Goal: Information Seeking & Learning: Learn about a topic

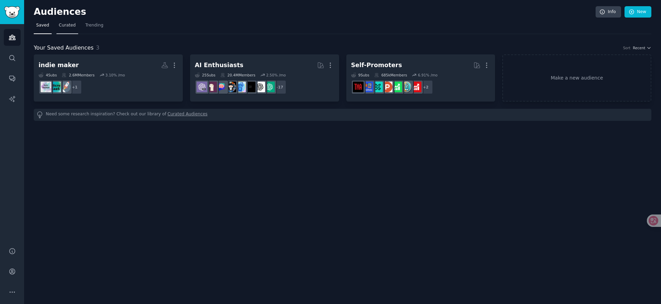
click at [64, 22] on span "Curated" at bounding box center [67, 25] width 17 height 6
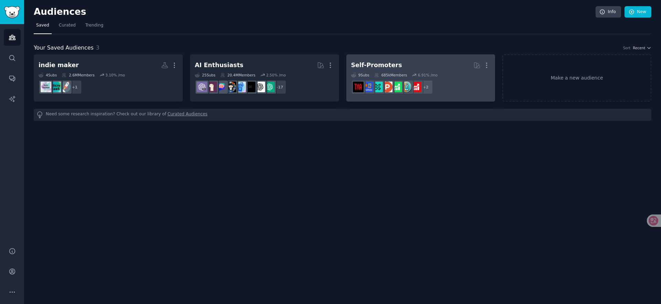
click at [385, 62] on div "Self-Promoters" at bounding box center [376, 65] width 51 height 9
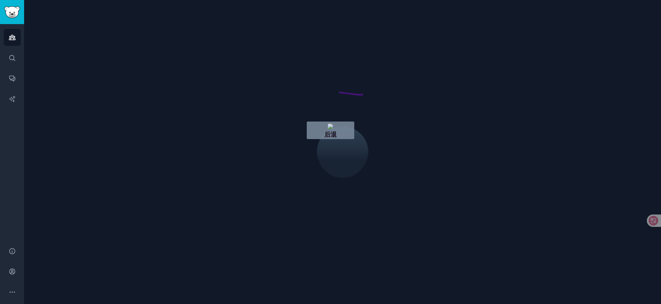
drag, startPoint x: 363, startPoint y: 95, endPoint x: 287, endPoint y: 86, distance: 76.6
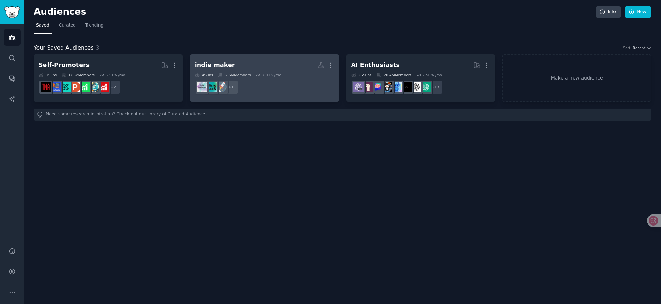
click at [269, 69] on h2 "indie maker More" at bounding box center [265, 65] width 140 height 12
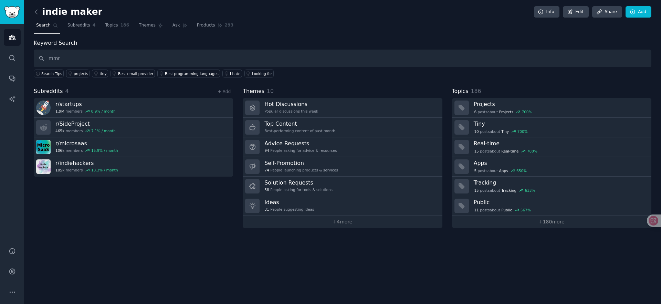
type input "mmr"
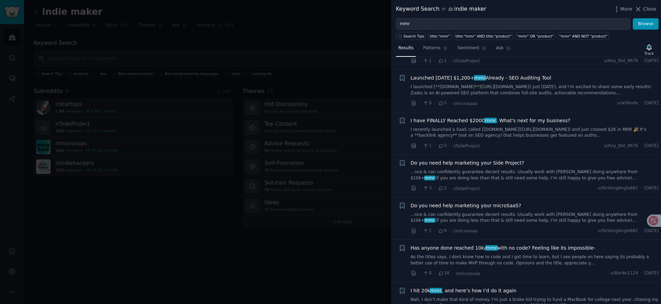
scroll to position [41, 0]
click at [574, 141] on div "I have FINALLY Reached $2000 mmr . What's next for my business? I recently laun…" at bounding box center [535, 133] width 248 height 33
click at [512, 145] on div "· 1 · 5 · r/SideProject u/Any_Bat_9676 · Sun 2025/8/3" at bounding box center [535, 145] width 248 height 7
click at [543, 121] on span "I have FINALLY Reached $2000 mmr . What's next for my business?" at bounding box center [491, 120] width 160 height 7
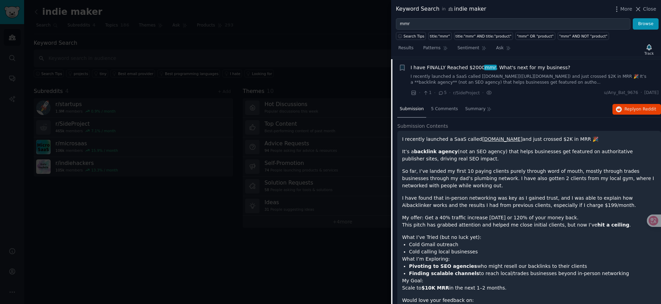
scroll to position [94, 0]
click at [633, 111] on span "Reply on Reddit" at bounding box center [641, 109] width 32 height 6
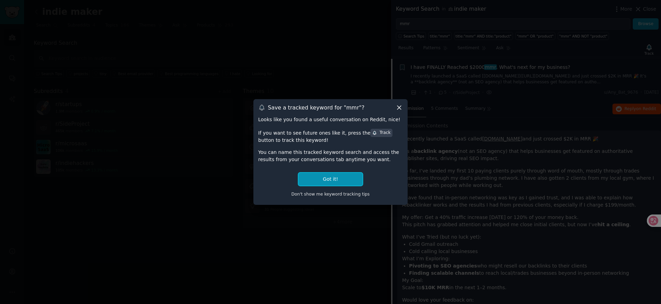
drag, startPoint x: 353, startPoint y: 179, endPoint x: 398, endPoint y: 163, distance: 48.4
click at [398, 163] on div "Looks like you found a useful conversation on Reddit, nice! If you want to see …" at bounding box center [330, 158] width 145 height 84
click at [350, 174] on button "Got it!" at bounding box center [331, 179] width 64 height 13
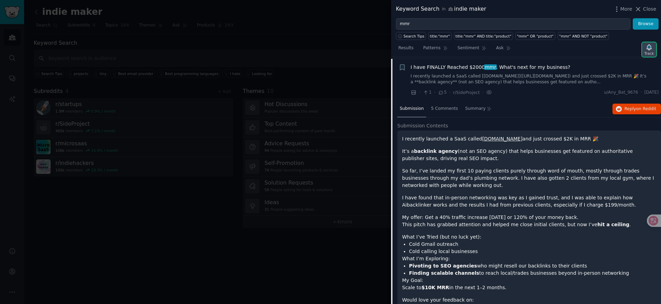
drag, startPoint x: 648, startPoint y: 48, endPoint x: 645, endPoint y: 54, distance: 6.2
click at [648, 48] on icon "button" at bounding box center [649, 47] width 5 height 6
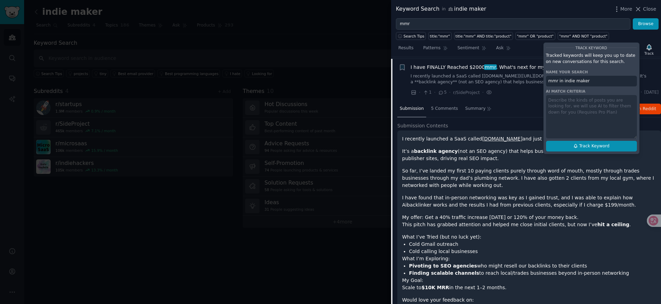
drag, startPoint x: 609, startPoint y: 147, endPoint x: 616, endPoint y: 144, distance: 7.7
click at [609, 147] on span "Track Keyword" at bounding box center [594, 146] width 30 height 6
type input "mmr in indie maker"
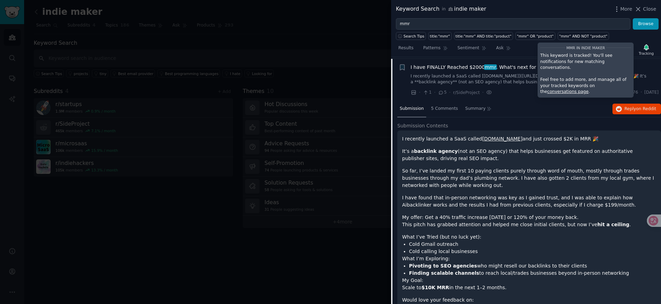
click at [650, 65] on div "I have FINALLY Reached $2000 mmr . What's next for my business?" at bounding box center [535, 67] width 248 height 7
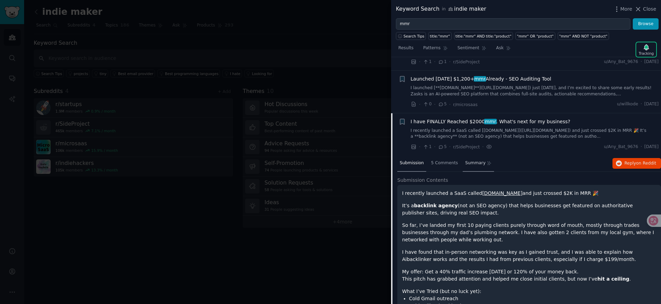
scroll to position [39, 0]
click at [518, 101] on div "Launched 4 Days ago $1,200+ mmr Already - SEO Auditing Tool I launched [**Zasks…" at bounding box center [535, 92] width 248 height 33
click at [529, 81] on span "Launched 4 Days ago $1,200+ mmr Already - SEO Auditing Tool" at bounding box center [481, 79] width 141 height 7
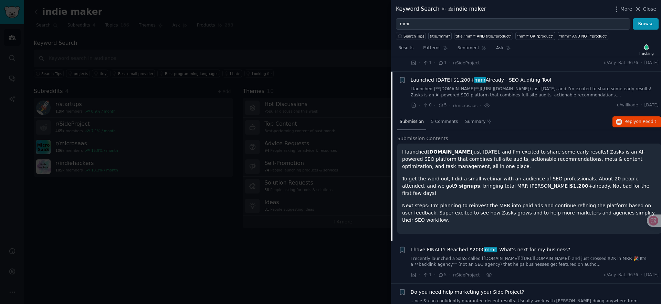
scroll to position [53, 0]
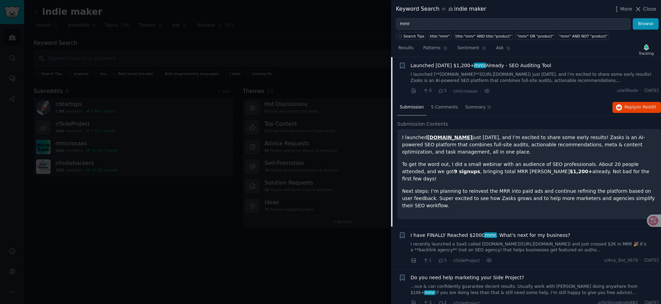
click at [536, 65] on span "Launched 4 Days ago $1,200+ mmr Already - SEO Auditing Tool" at bounding box center [481, 65] width 141 height 7
click at [632, 108] on span "Reply on Reddit" at bounding box center [641, 107] width 32 height 6
click at [481, 145] on p "I launched Zasks.io just 4 days ago, and I’m excited to share some early result…" at bounding box center [529, 145] width 254 height 22
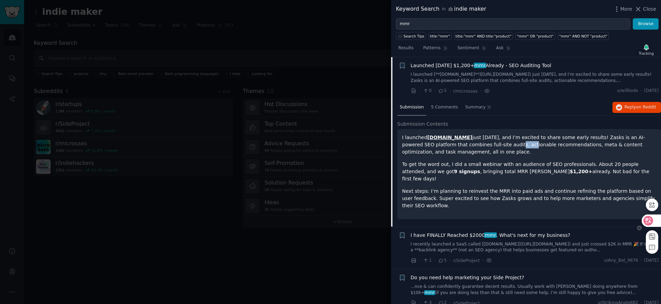
click at [650, 220] on icon at bounding box center [648, 220] width 7 height 7
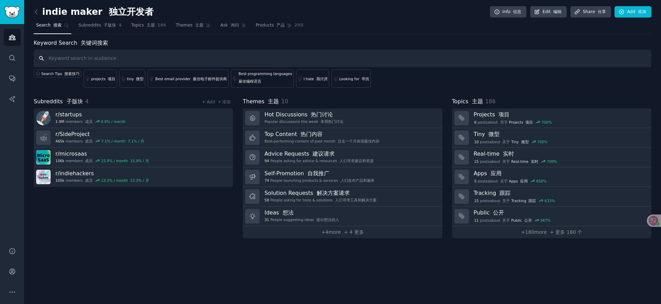
click at [171, 59] on input "text" at bounding box center [343, 59] width 618 height 18
click at [9, 83] on link "Conversations" at bounding box center [12, 78] width 17 height 17
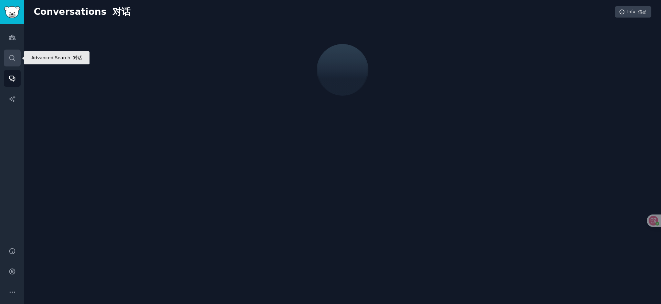
click at [13, 60] on icon "Sidebar" at bounding box center [12, 57] width 7 height 7
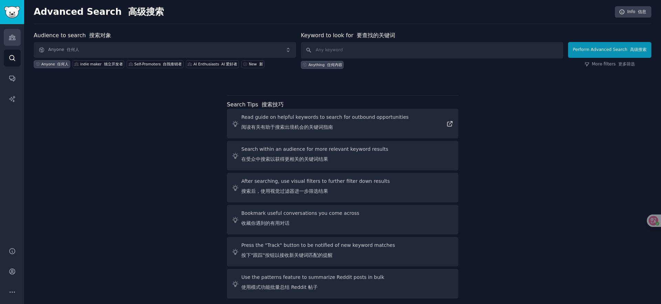
click at [12, 39] on icon "Sidebar" at bounding box center [12, 37] width 6 height 5
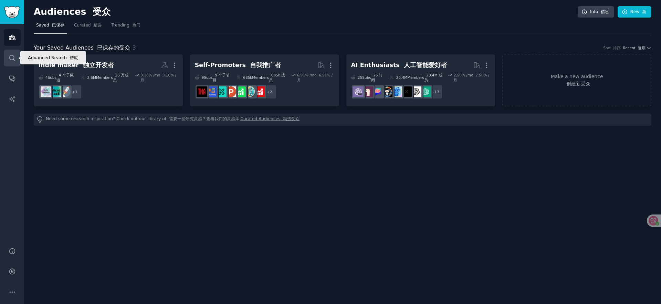
click at [6, 55] on link "Search" at bounding box center [12, 58] width 17 height 17
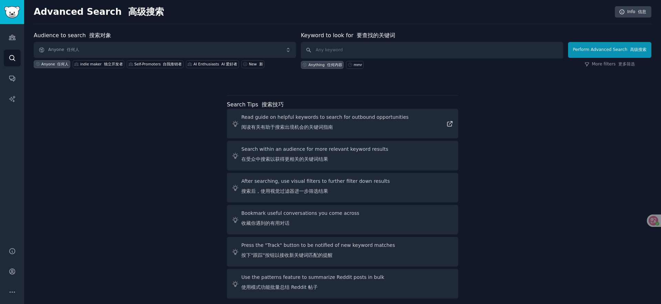
click at [141, 101] on div "Audience to search 搜索对象 Anyone 任何人 Anyone 任何人 indie maker 独立开发者 Self-Promoters …" at bounding box center [343, 166] width 618 height 270
drag, startPoint x: 170, startPoint y: 94, endPoint x: 142, endPoint y: 97, distance: 28.7
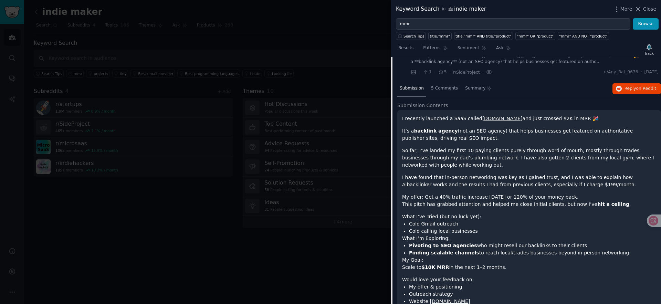
scroll to position [146, 0]
